Goal: Complete application form

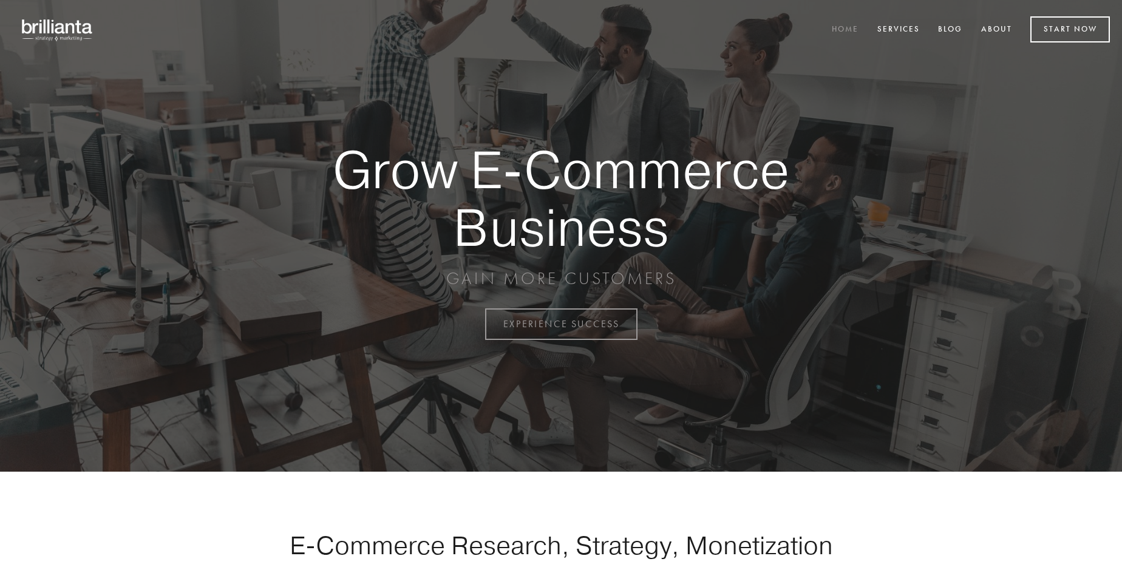
scroll to position [3183, 0]
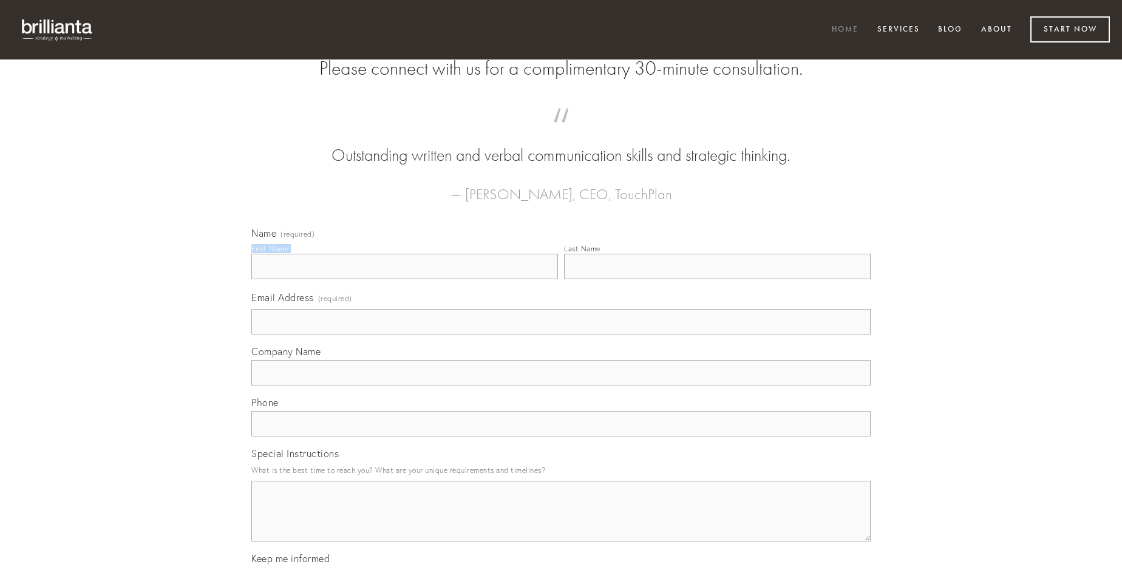
type input "[PERSON_NAME]"
click at [717, 279] on input "Last Name" at bounding box center [717, 267] width 307 height 26
type input "[PERSON_NAME]"
click at [561, 335] on input "Email Address (required)" at bounding box center [560, 322] width 619 height 26
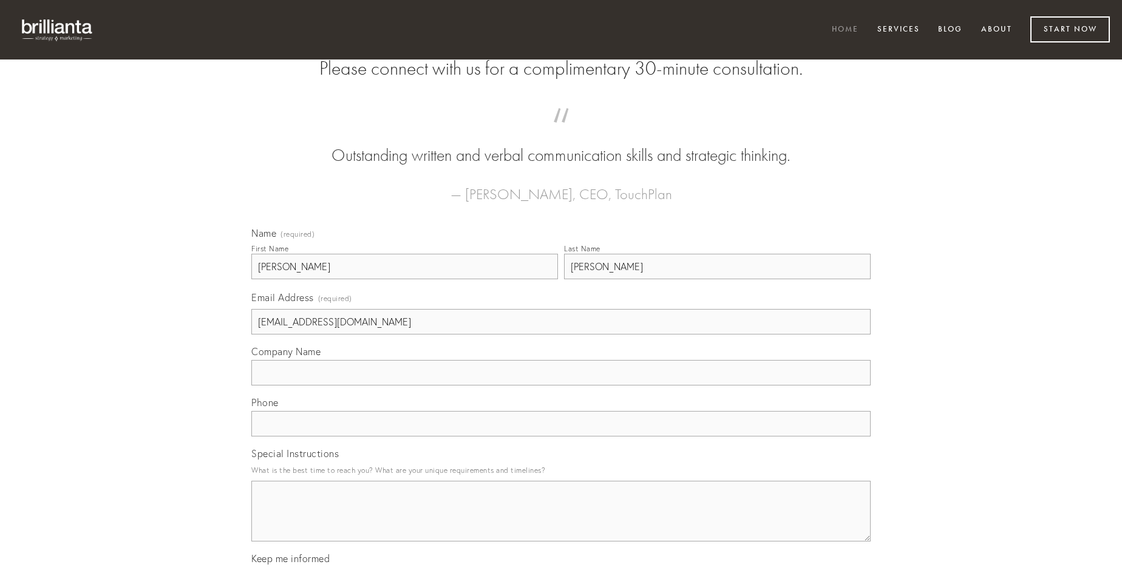
type input "[EMAIL_ADDRESS][DOMAIN_NAME]"
click at [561, 386] on input "Company Name" at bounding box center [560, 373] width 619 height 26
type input "villa"
click at [561, 437] on input "text" at bounding box center [560, 424] width 619 height 26
click at [561, 522] on textarea "Special Instructions" at bounding box center [560, 511] width 619 height 61
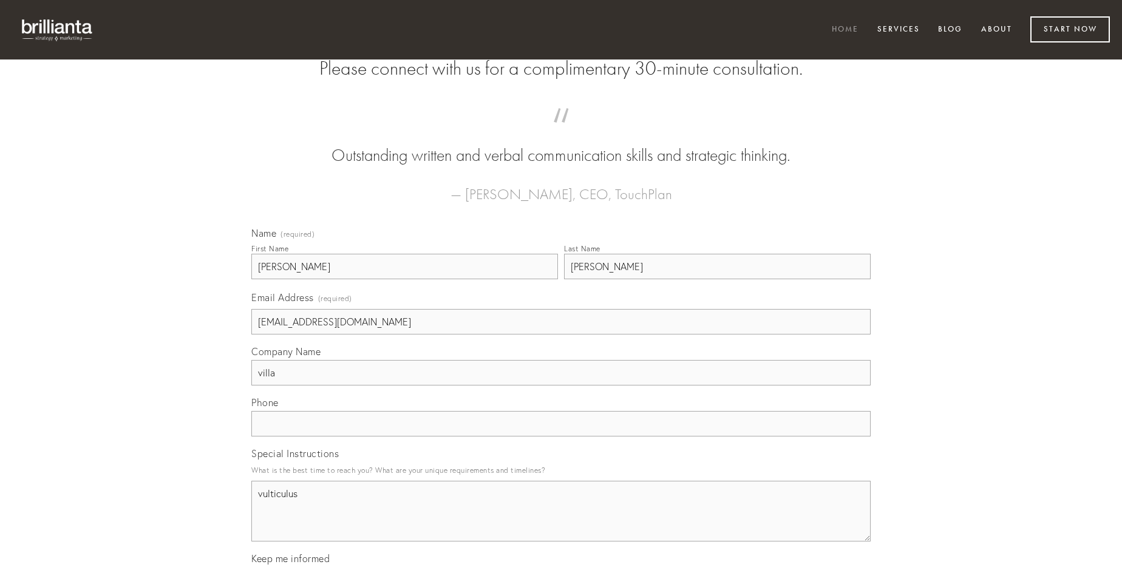
type textarea "vulticulus"
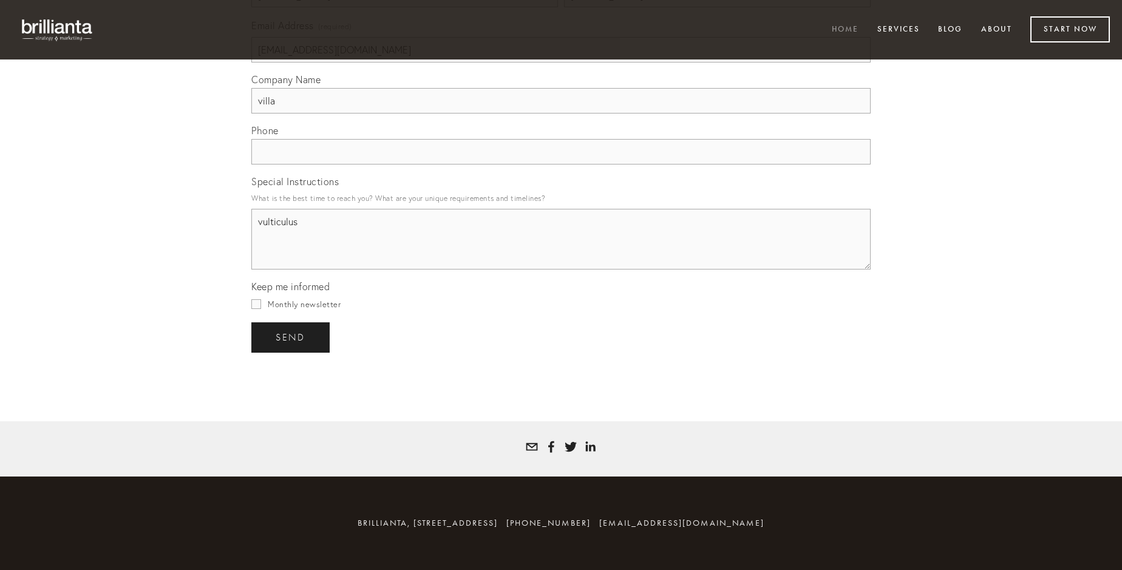
click at [291, 337] on span "send" at bounding box center [291, 337] width 30 height 11
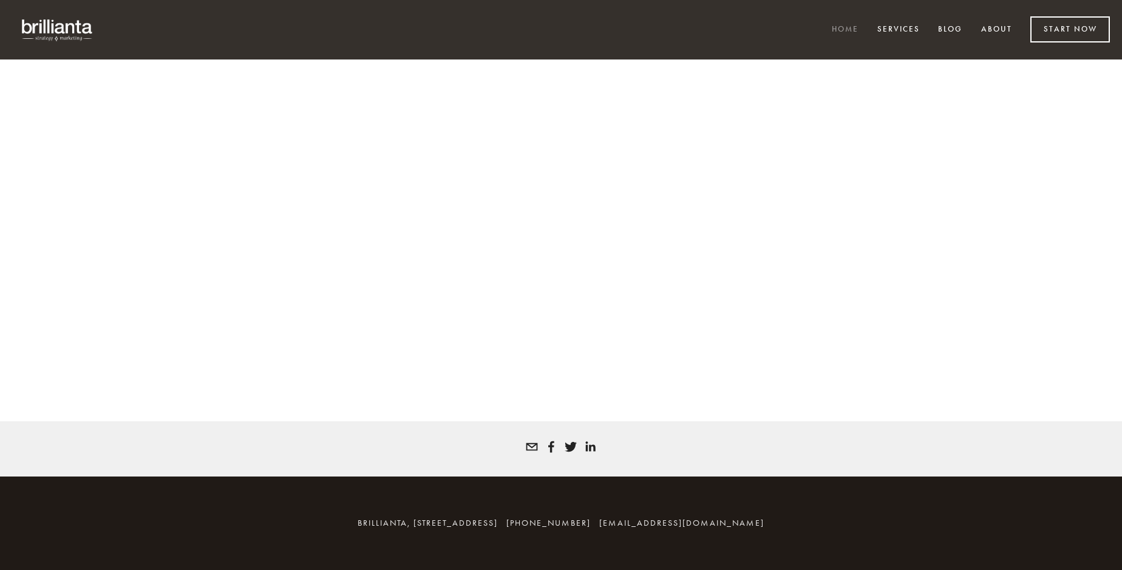
scroll to position [3167, 0]
